Goal: Task Accomplishment & Management: Use online tool/utility

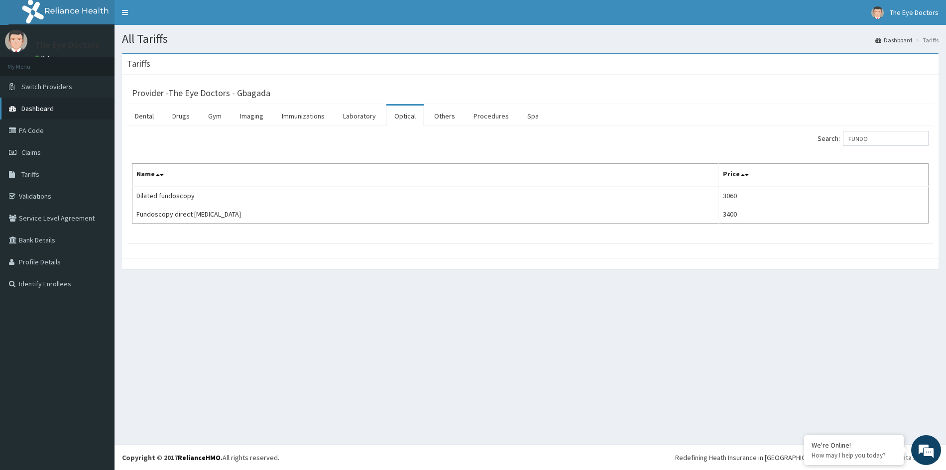
drag, startPoint x: 40, startPoint y: 87, endPoint x: 91, endPoint y: 99, distance: 52.2
click at [40, 87] on span "Switch Providers" at bounding box center [46, 86] width 51 height 9
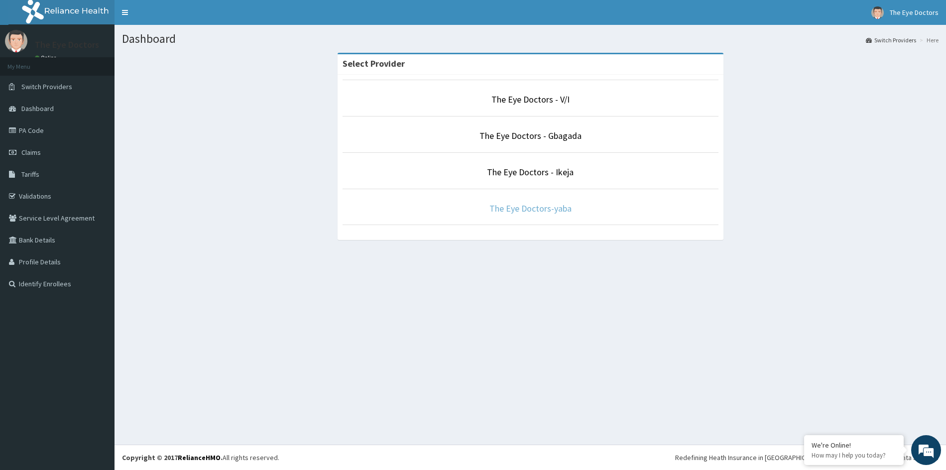
click at [492, 208] on link "The Eye Doctors-yaba" at bounding box center [531, 208] width 82 height 11
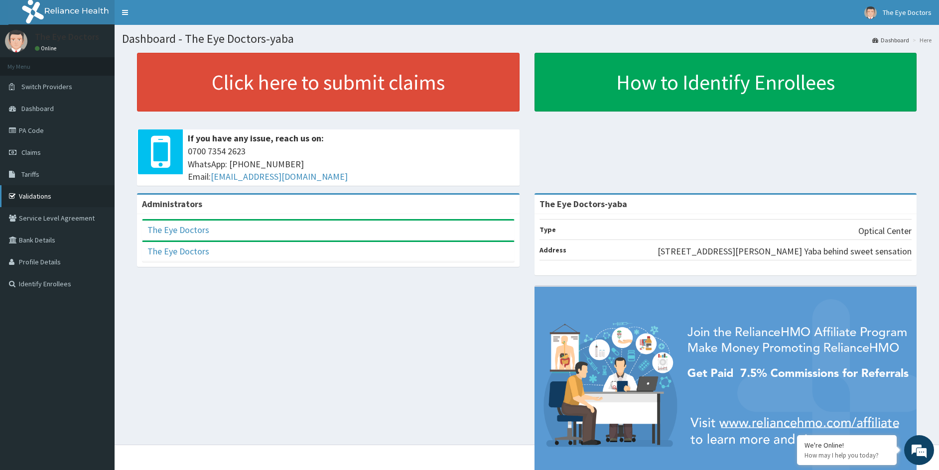
click at [33, 196] on link "Validations" at bounding box center [57, 196] width 115 height 22
